Goal: Task Accomplishment & Management: Use online tool/utility

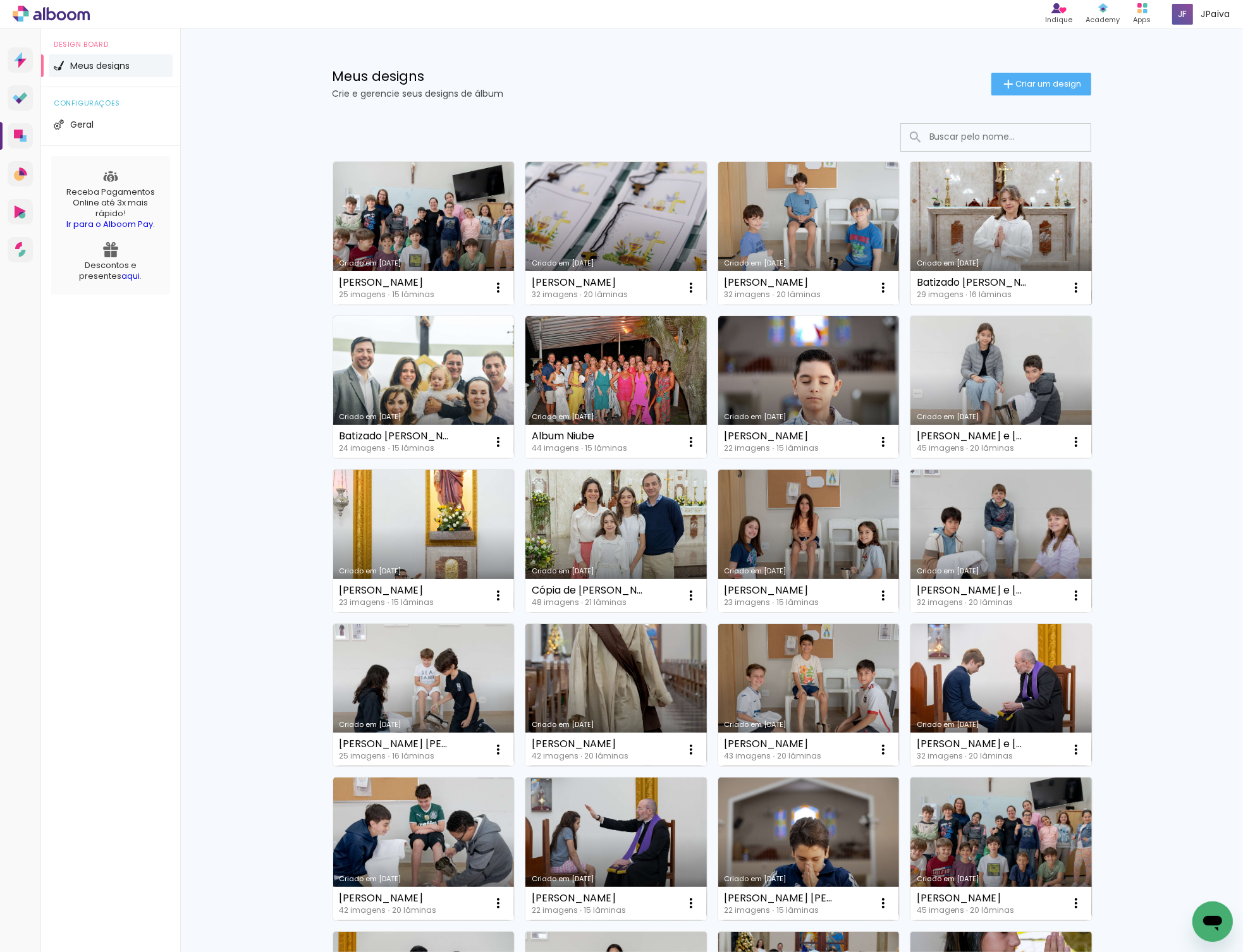
click at [1018, 243] on link "Criado em [DATE]" at bounding box center [1001, 233] width 181 height 143
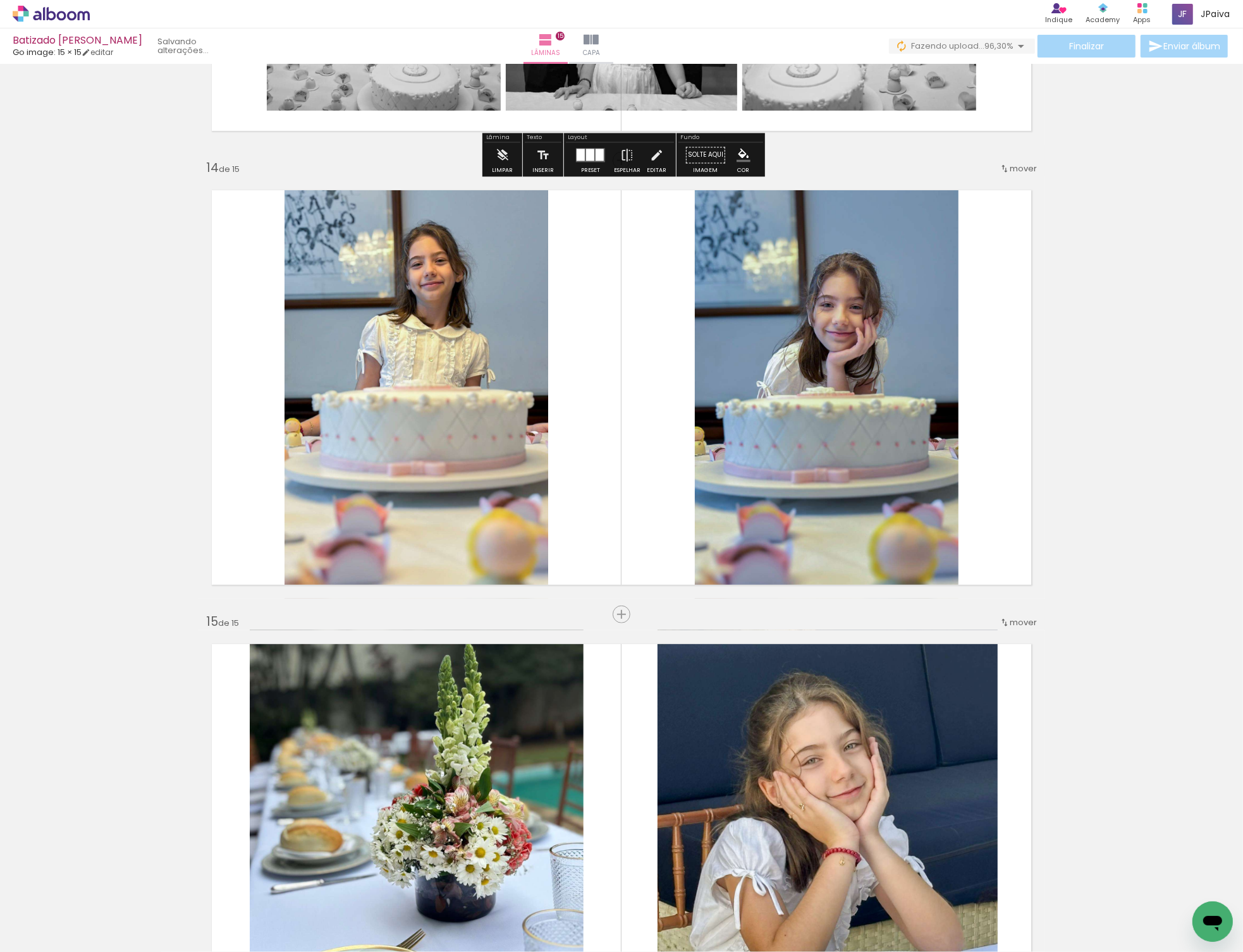
scroll to position [5824, 0]
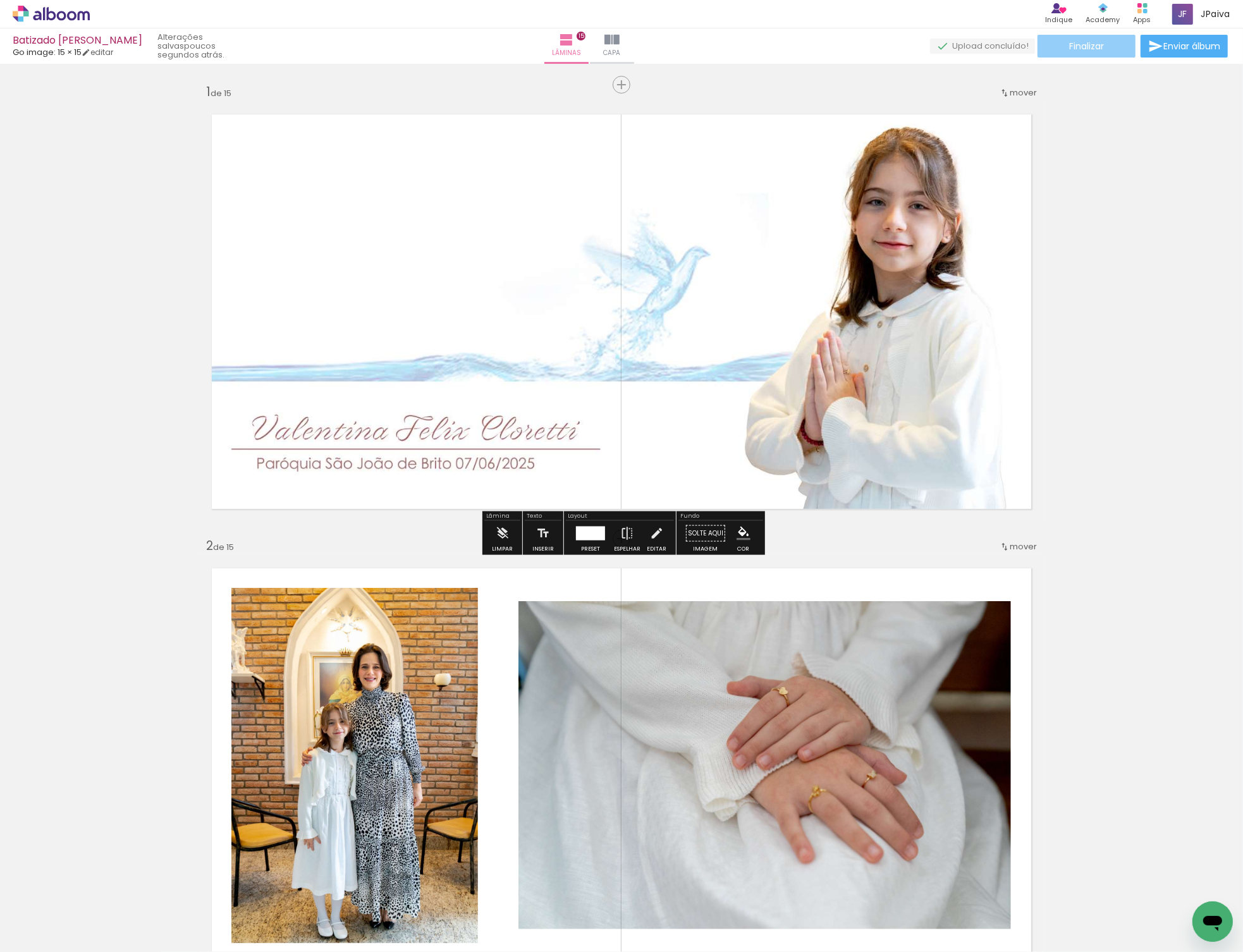
click at [1078, 44] on span "Finalizar" at bounding box center [1086, 46] width 34 height 9
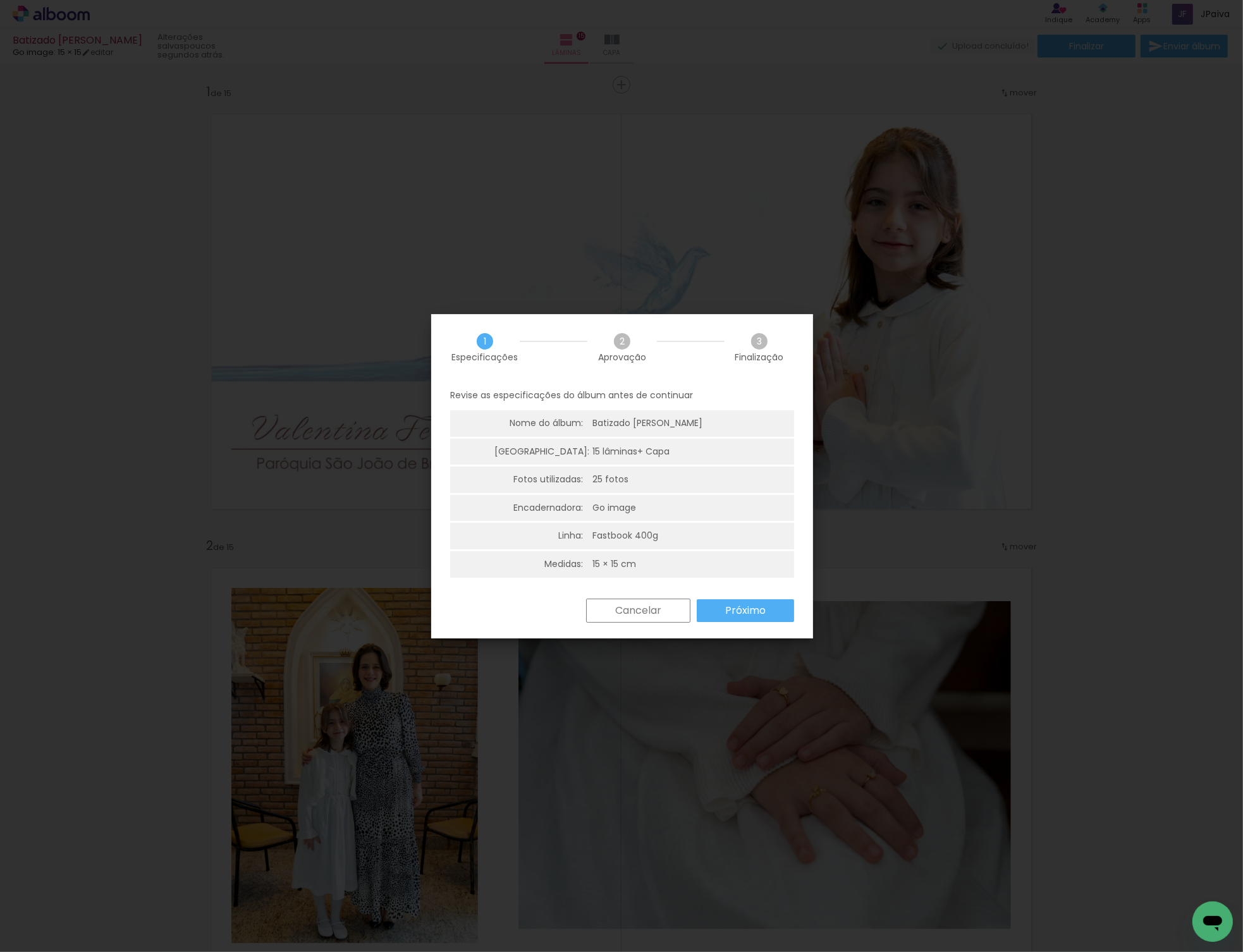
click at [0, 0] on slot "Próximo" at bounding box center [0, 0] width 0 height 0
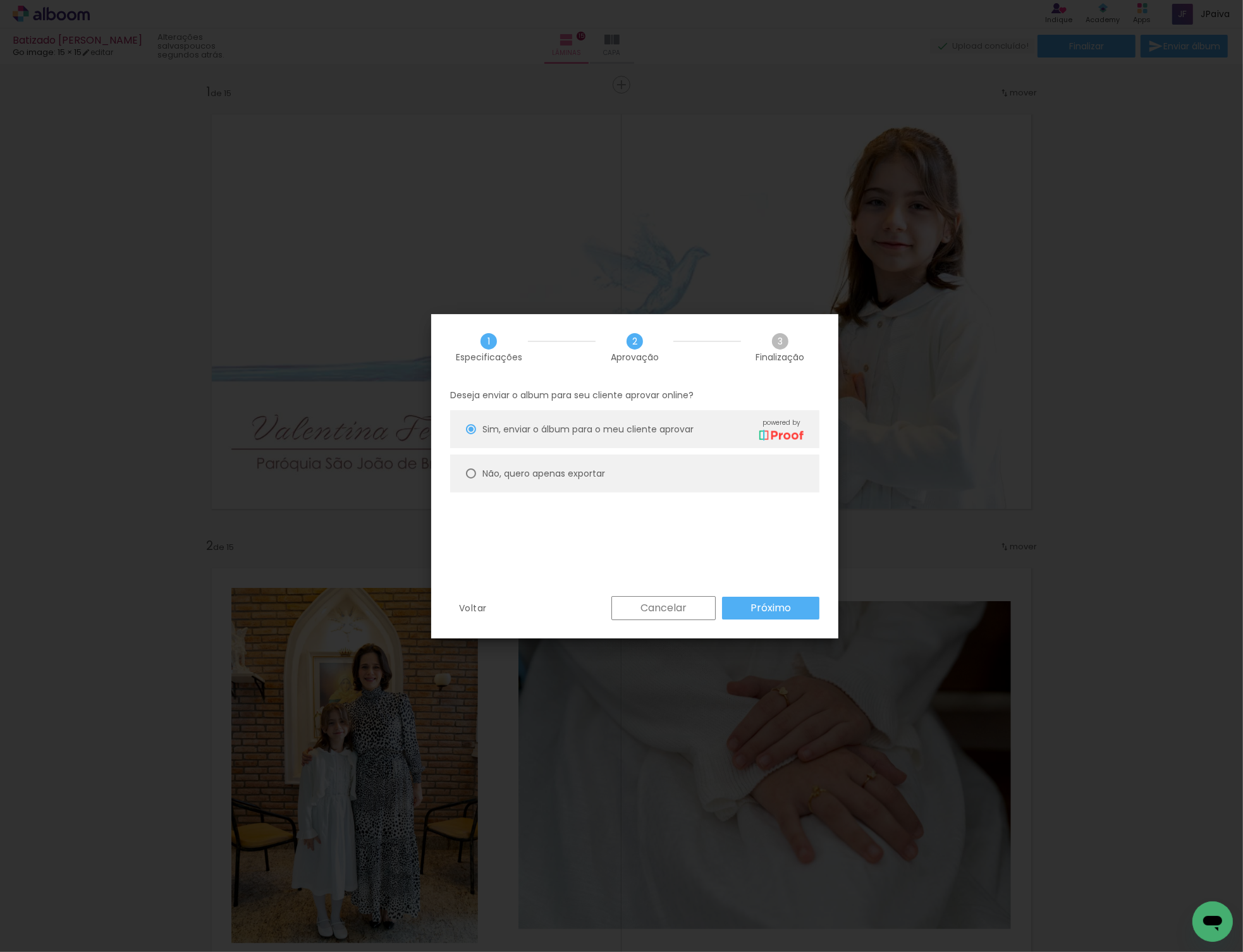
click at [0, 0] on slot "Não, quero apenas exportar" at bounding box center [0, 0] width 0 height 0
type paper-radio-button "on"
click at [0, 0] on slot "Próximo" at bounding box center [0, 0] width 0 height 0
type input "Alta, 300 DPI"
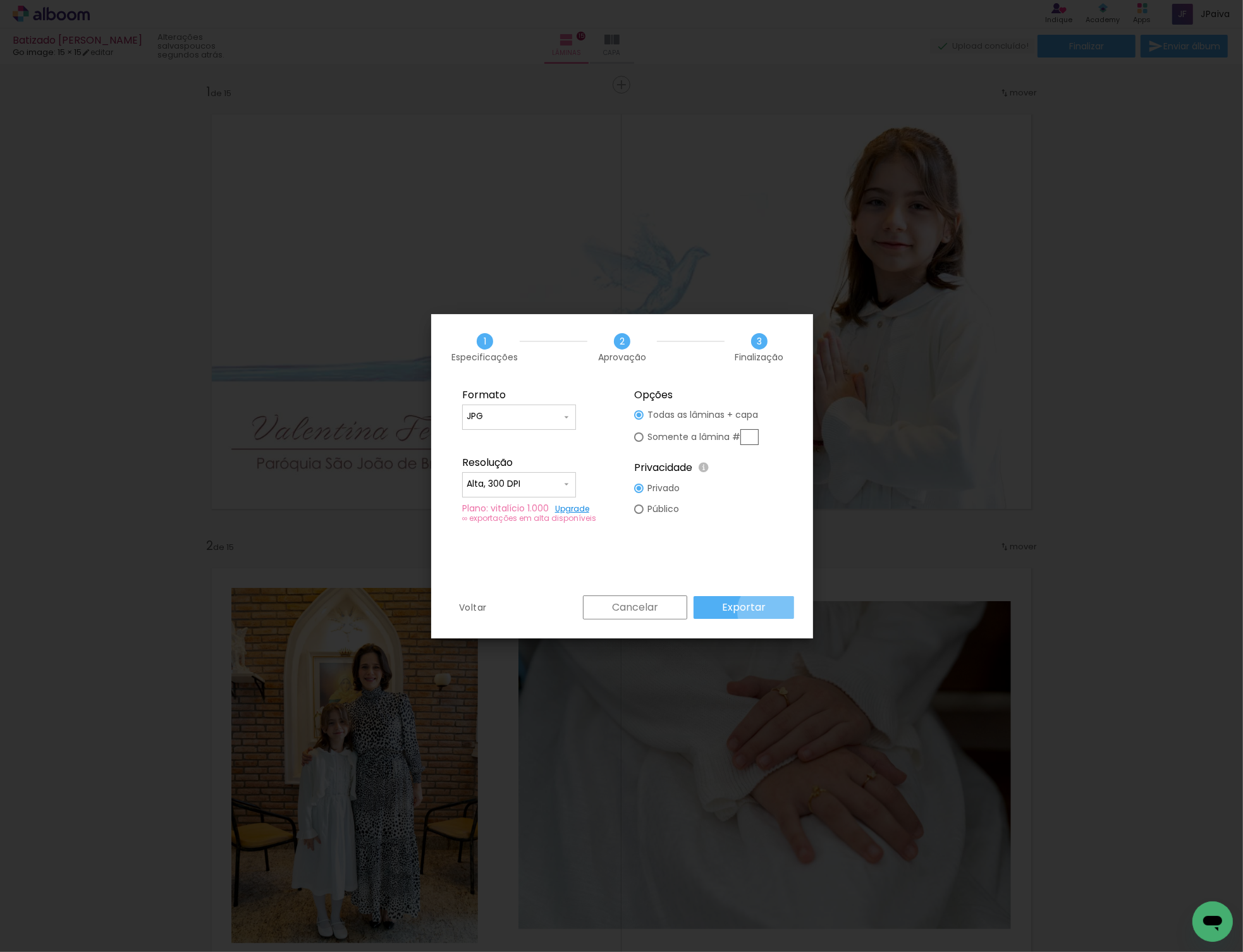
click at [768, 610] on paper-button "Exportar" at bounding box center [744, 607] width 101 height 23
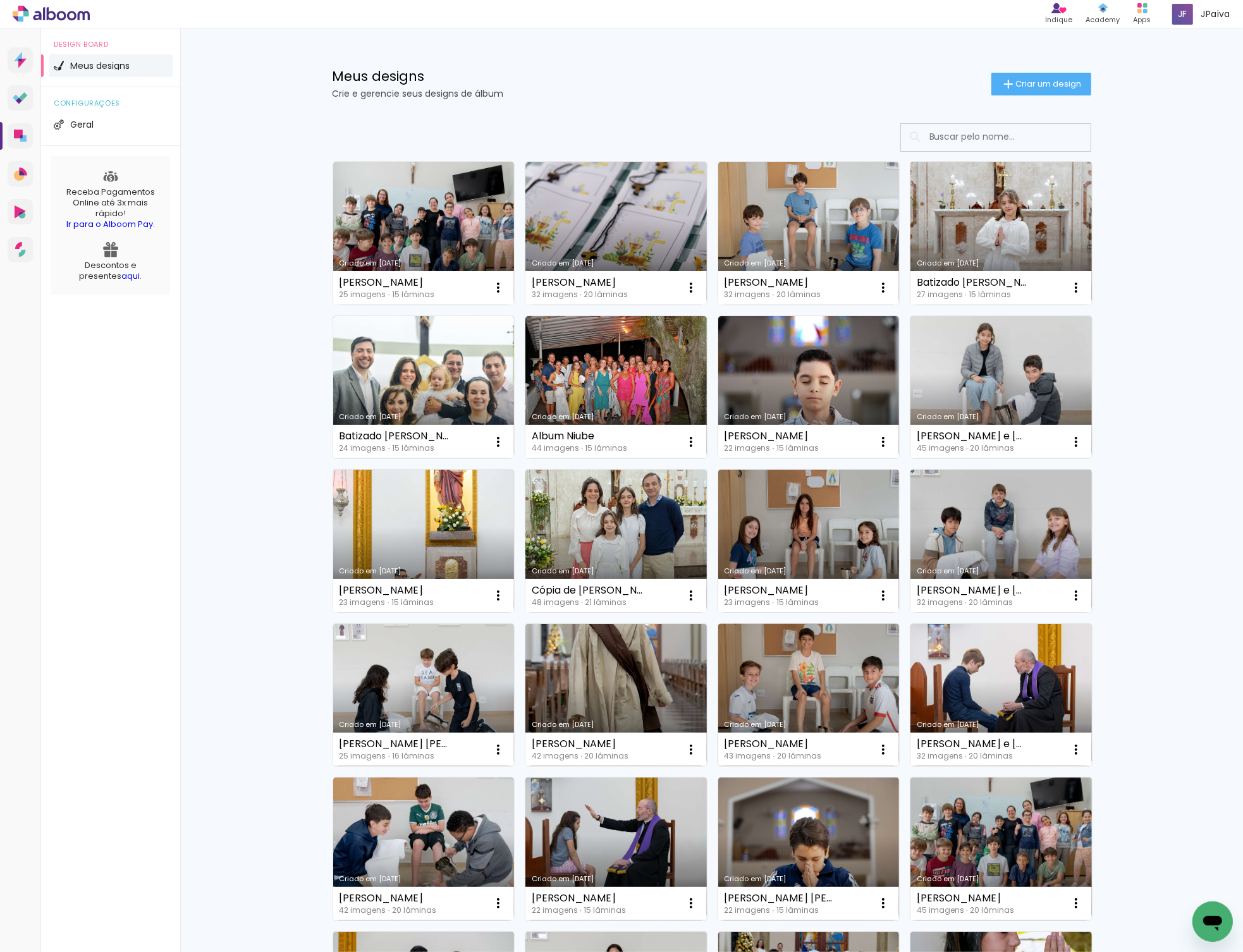
click at [788, 674] on link "Criado em [DATE]" at bounding box center [809, 695] width 181 height 143
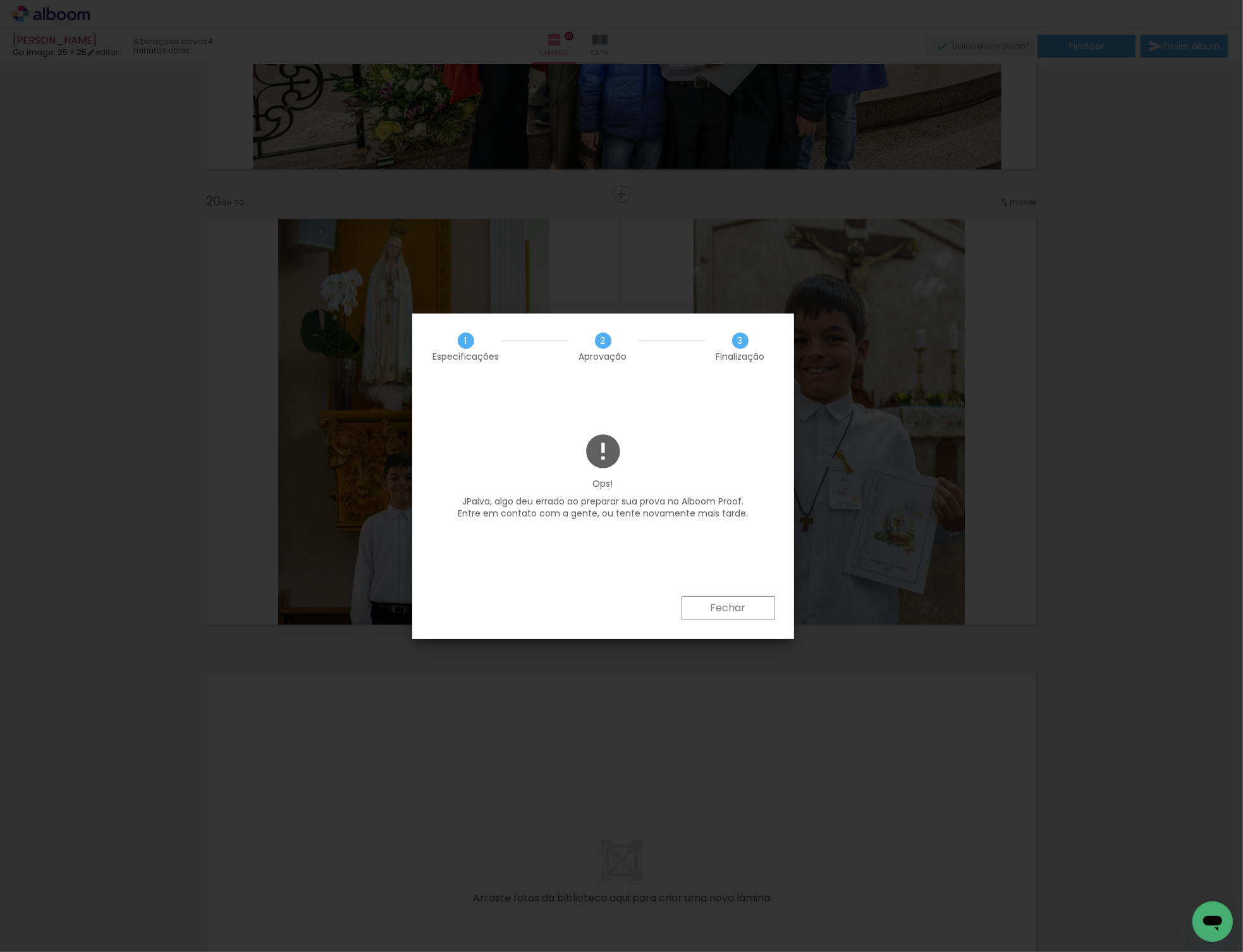
click at [0, 0] on slot "Fechar" at bounding box center [0, 0] width 0 height 0
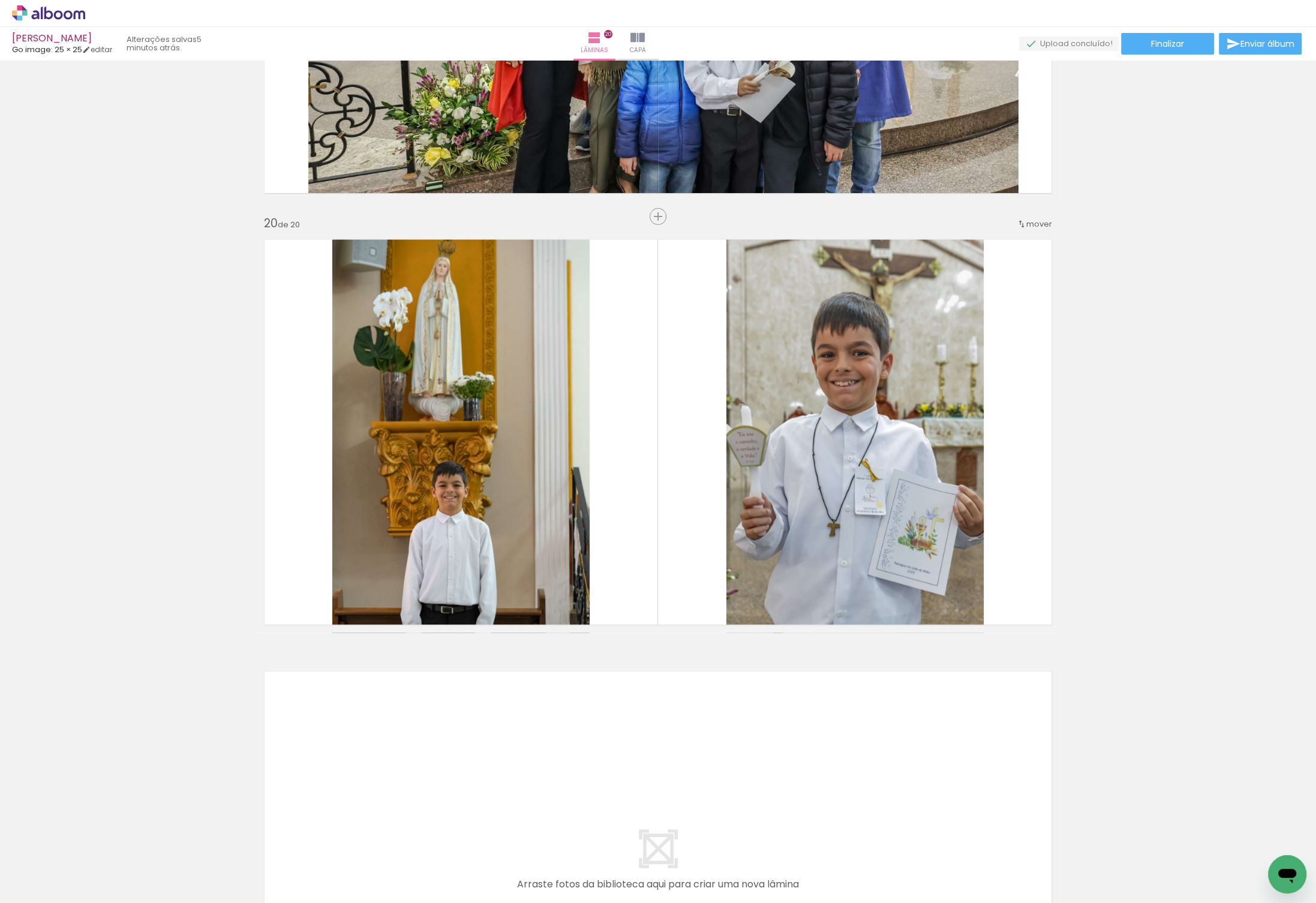
scroll to position [8075, 0]
